Goal: Transaction & Acquisition: Subscribe to service/newsletter

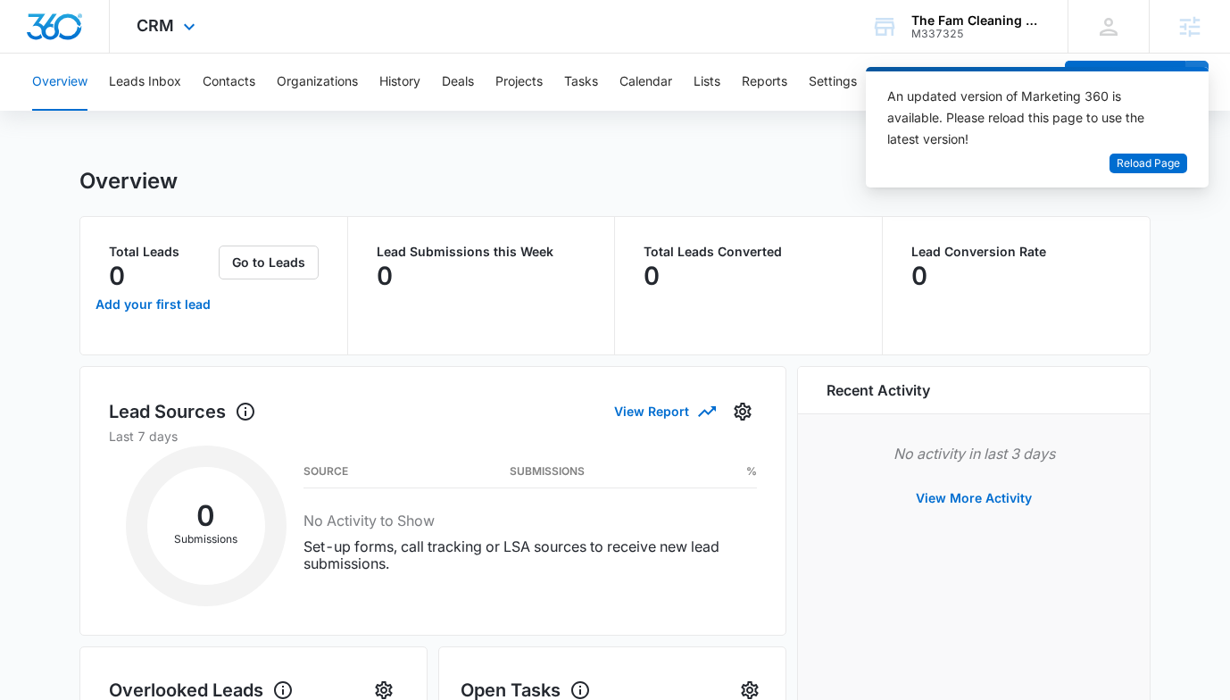
click at [175, 28] on div "CRM Apps Reputation Websites Forms CRM Email Social Payments POS Content Ads In…" at bounding box center [168, 26] width 117 height 53
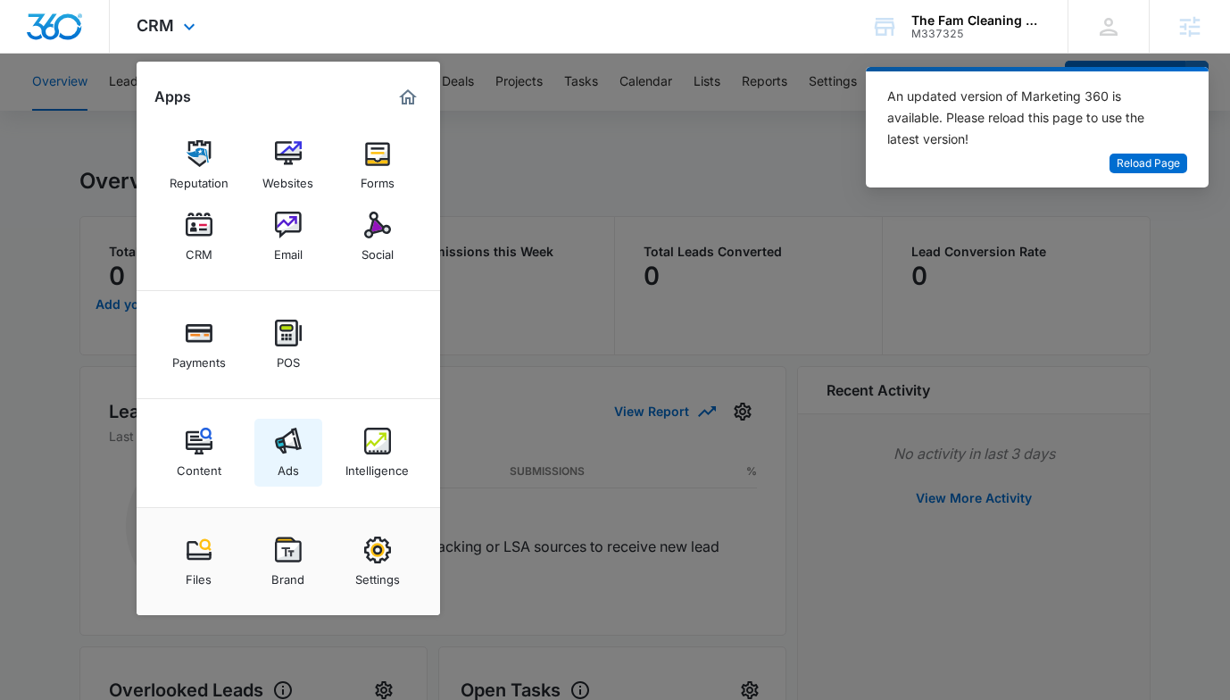
click at [283, 455] on div "Ads" at bounding box center [288, 465] width 21 height 23
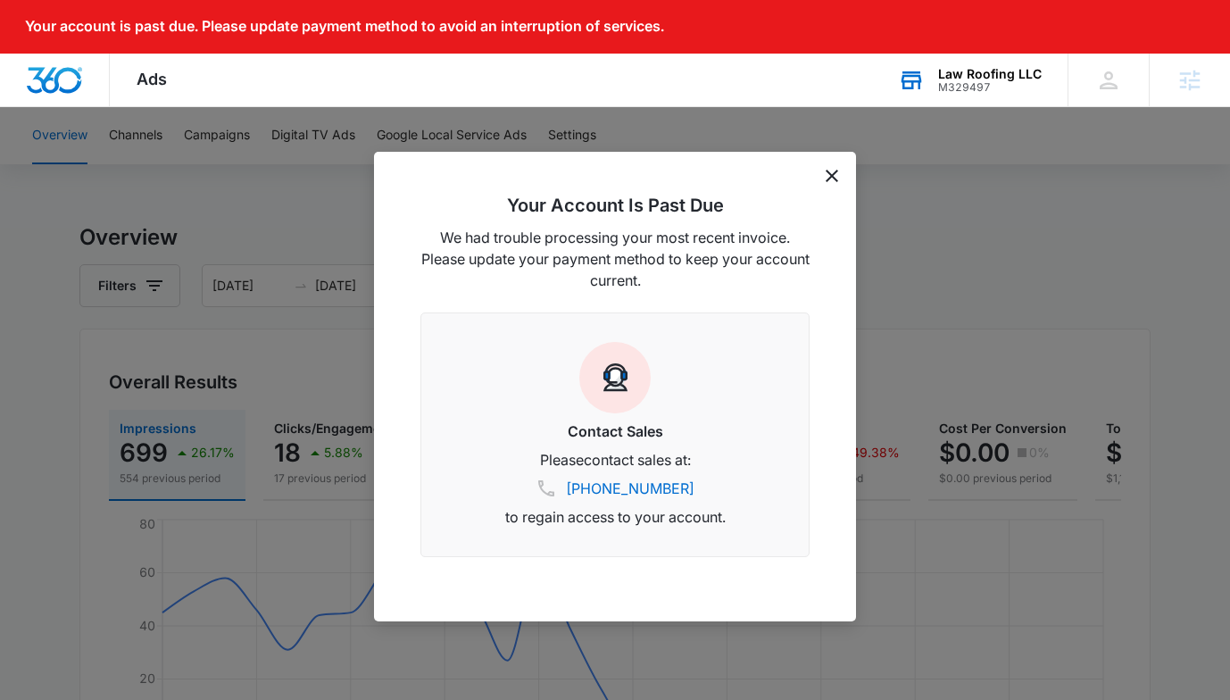
click at [959, 85] on div "M329497" at bounding box center [990, 87] width 104 height 12
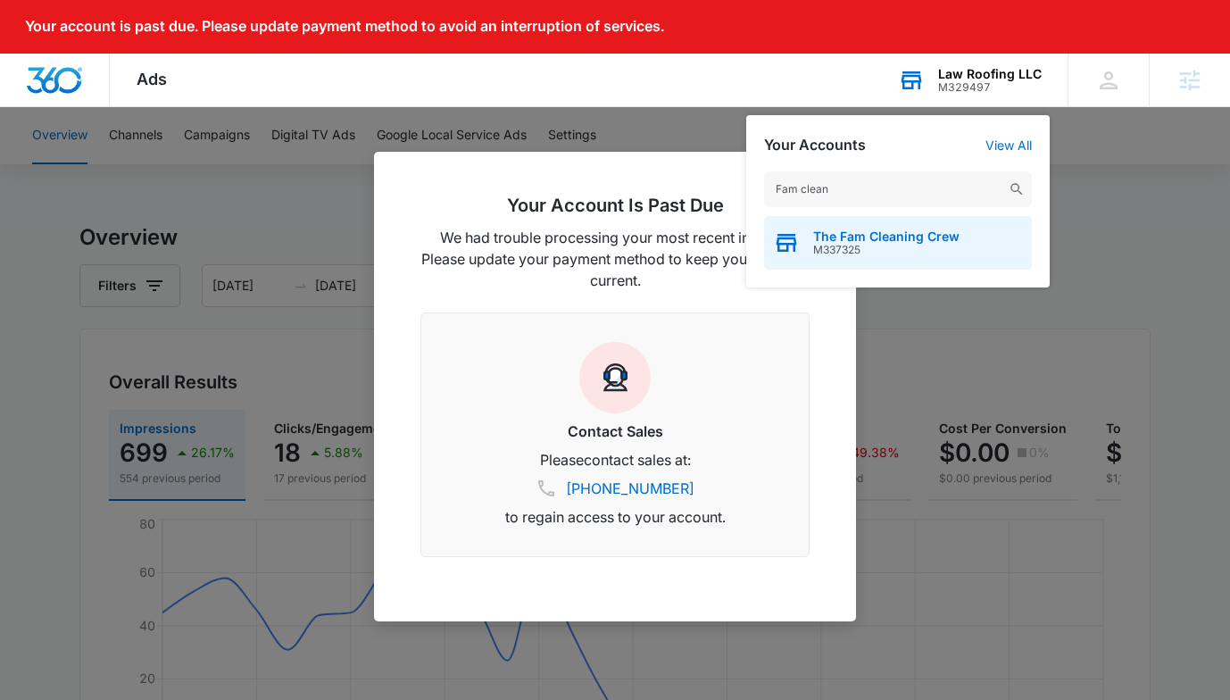
type input "Fam clean"
click at [870, 240] on span "The Fam Cleaning Crew" at bounding box center [886, 236] width 146 height 14
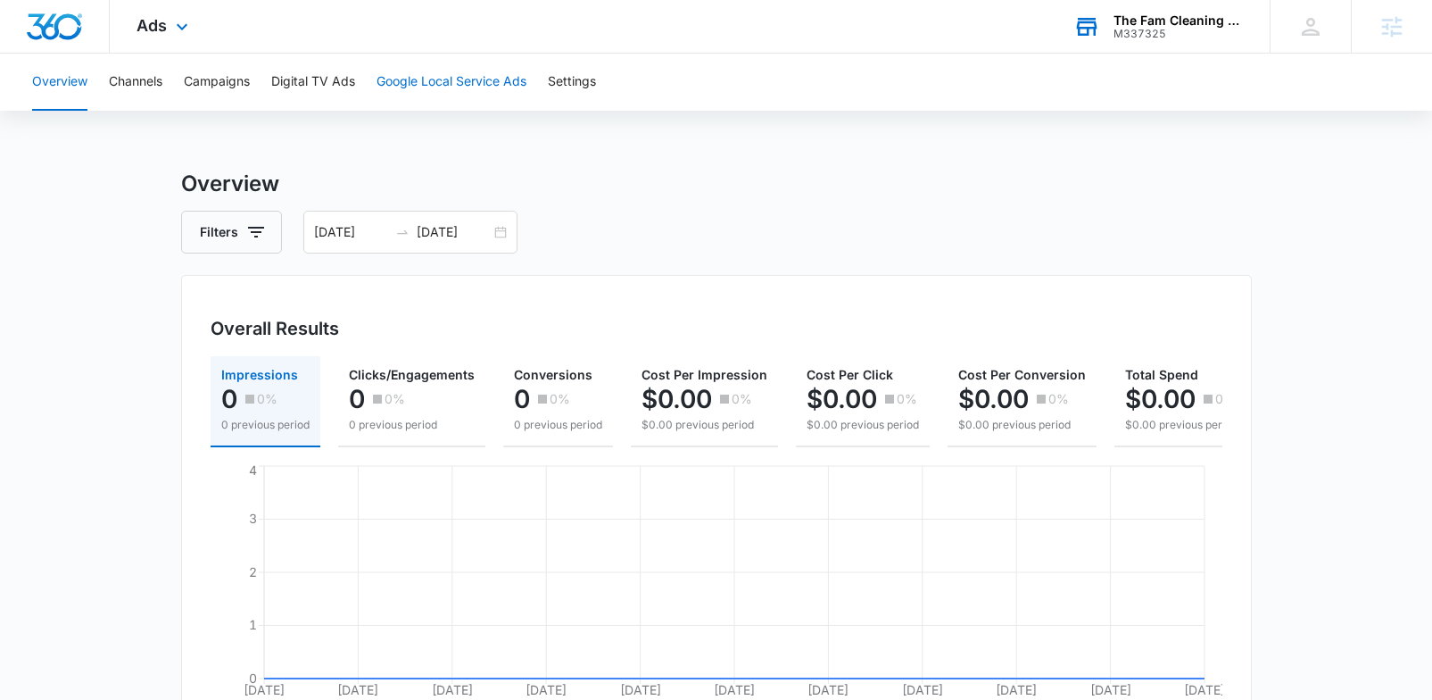
click at [402, 80] on button "Google Local Service Ads" at bounding box center [452, 82] width 150 height 57
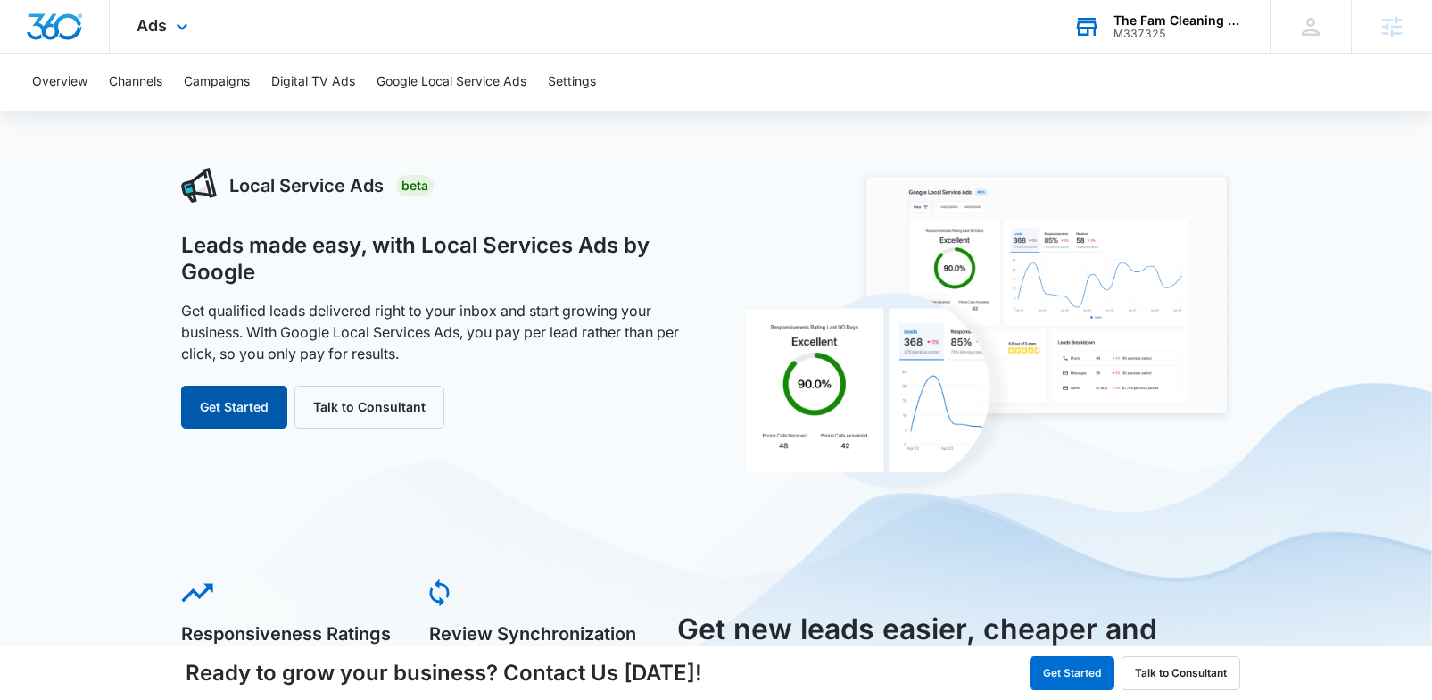
click at [245, 411] on button "Get Started" at bounding box center [234, 407] width 106 height 43
